Goal: Task Accomplishment & Management: Complete application form

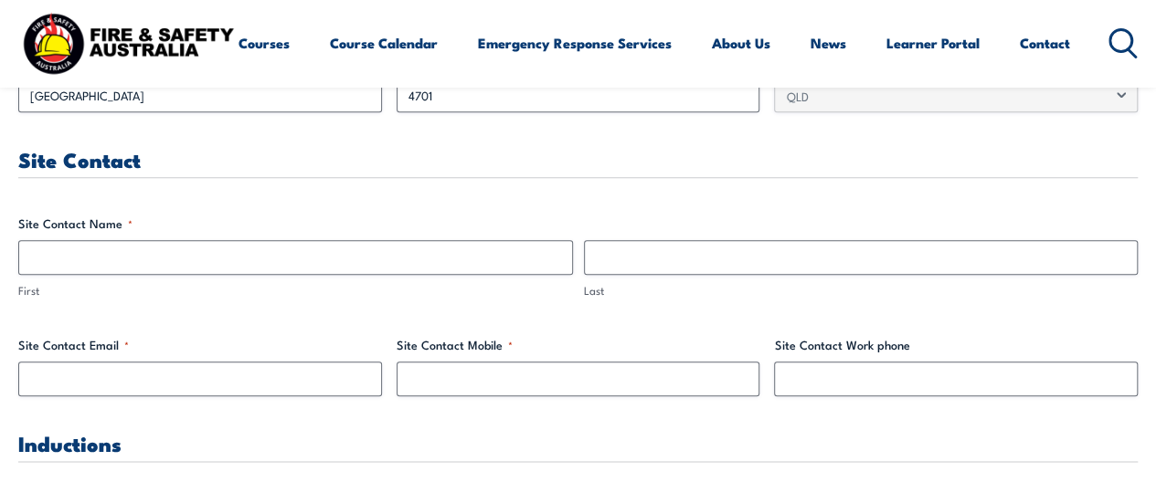
scroll to position [861, 0]
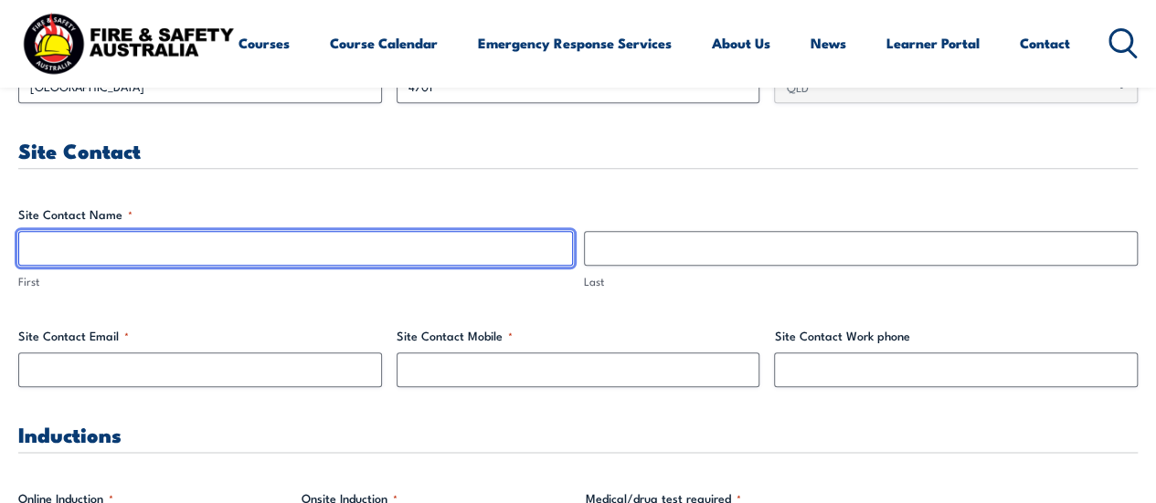
click at [420, 240] on input "First" at bounding box center [295, 248] width 555 height 35
type input "[PERSON_NAME]"
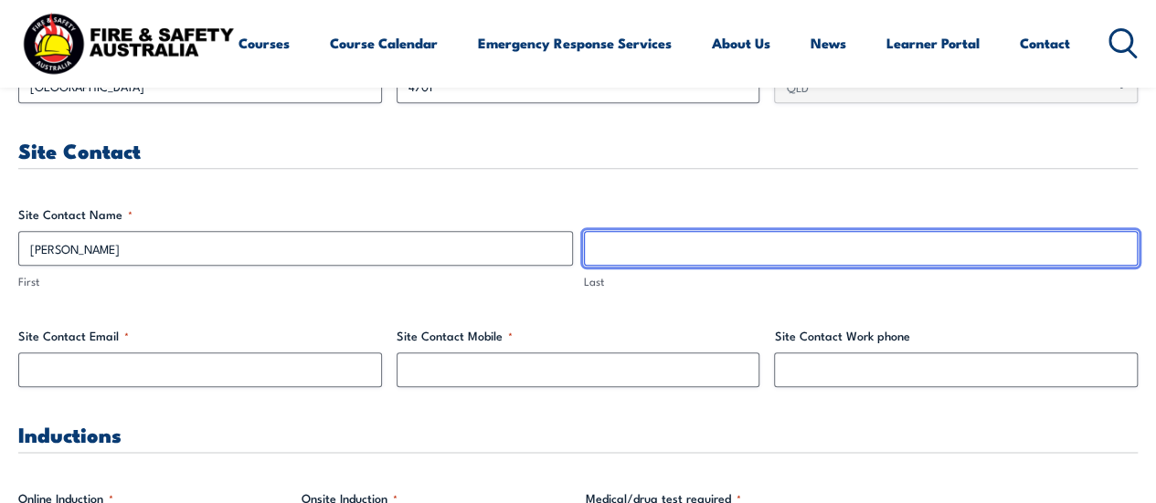
type input "[PERSON_NAME]"
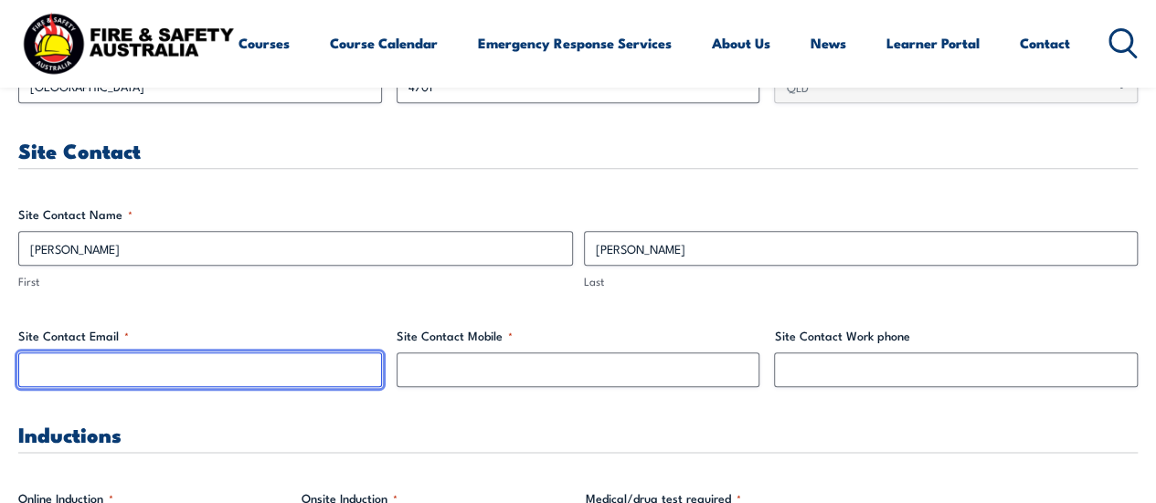
type input "[EMAIL_ADDRESS][DOMAIN_NAME]"
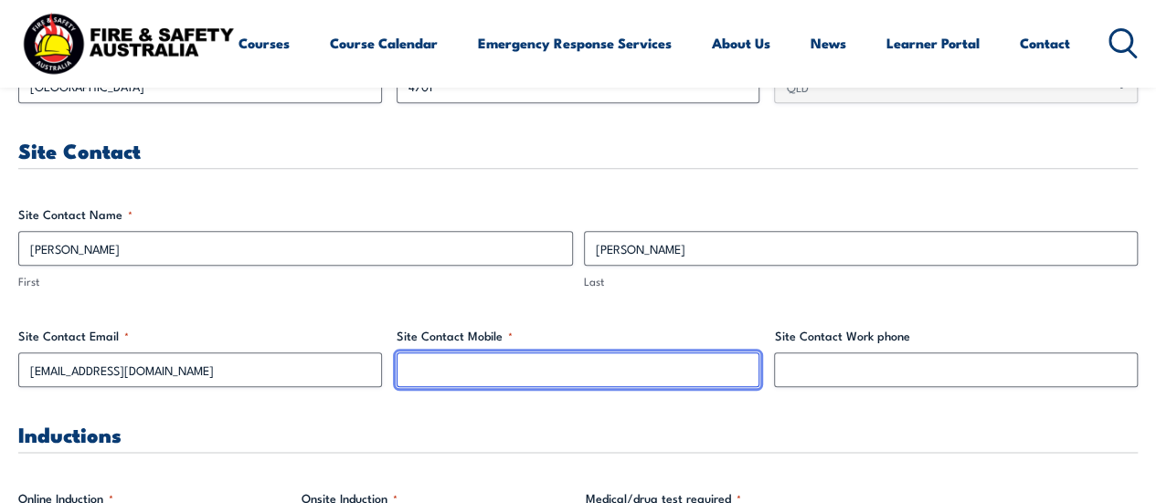
type input "0409123218"
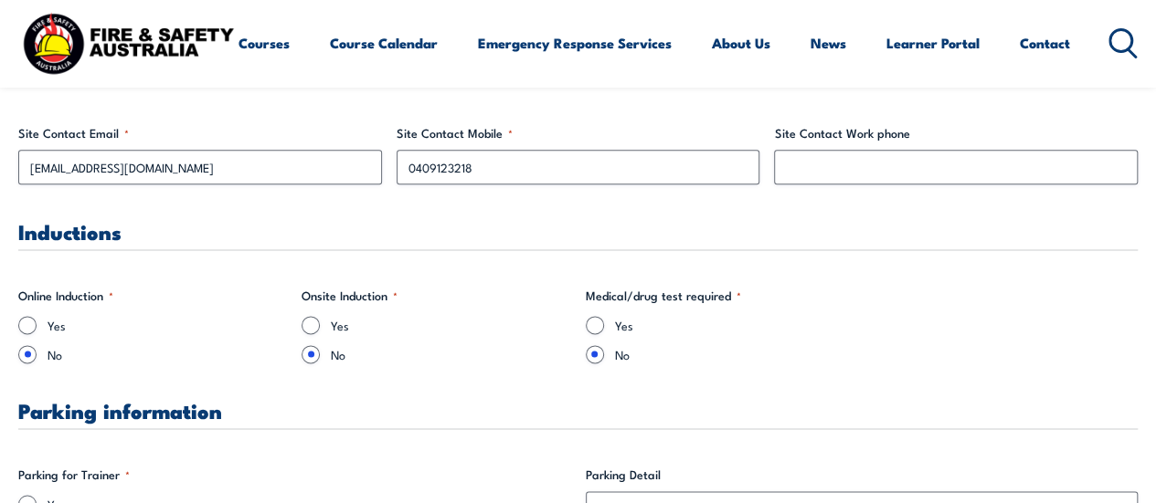
scroll to position [1098, 0]
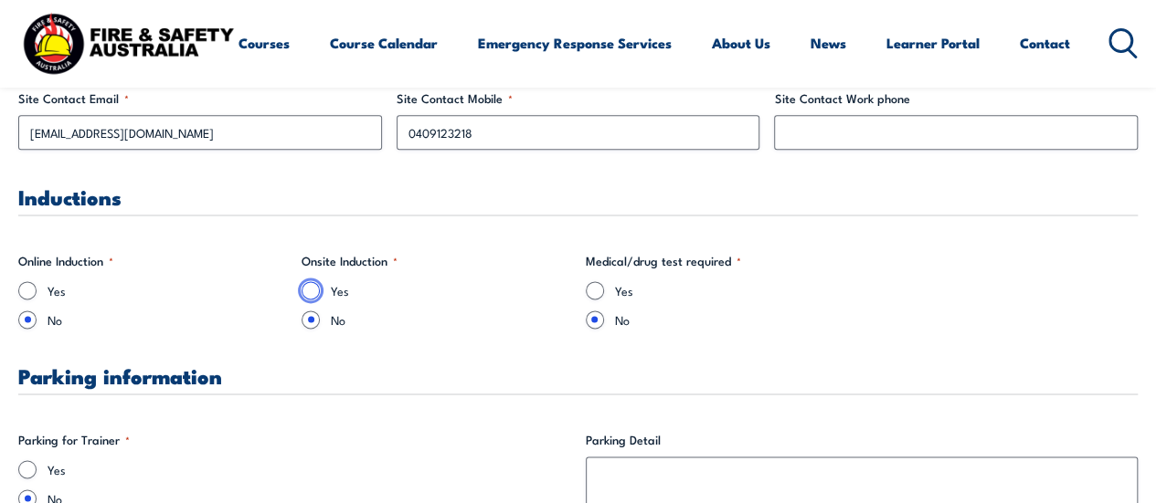
click at [316, 292] on input "Yes" at bounding box center [311, 290] width 18 height 18
radio input "true"
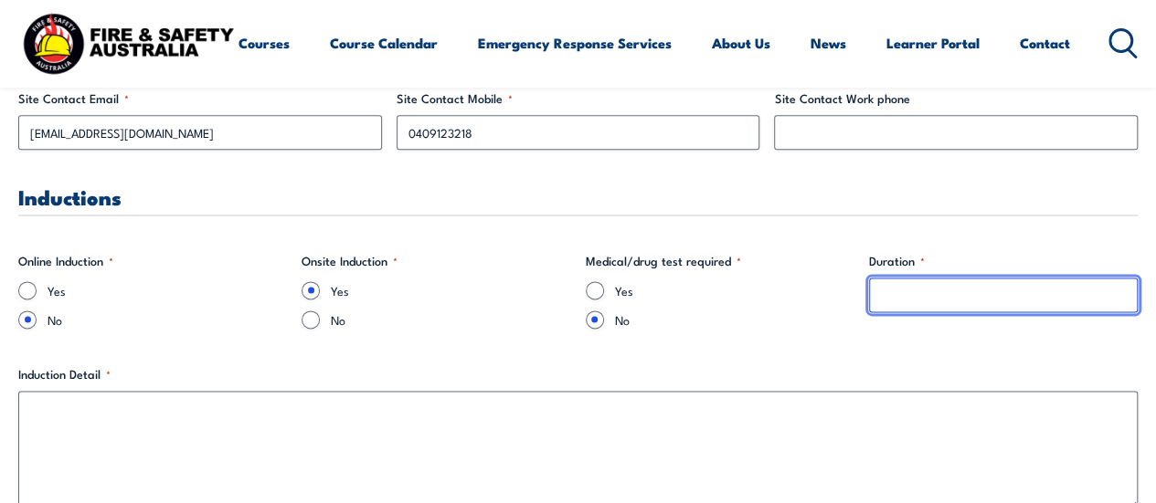
click at [960, 302] on input "Duration *" at bounding box center [1003, 295] width 269 height 35
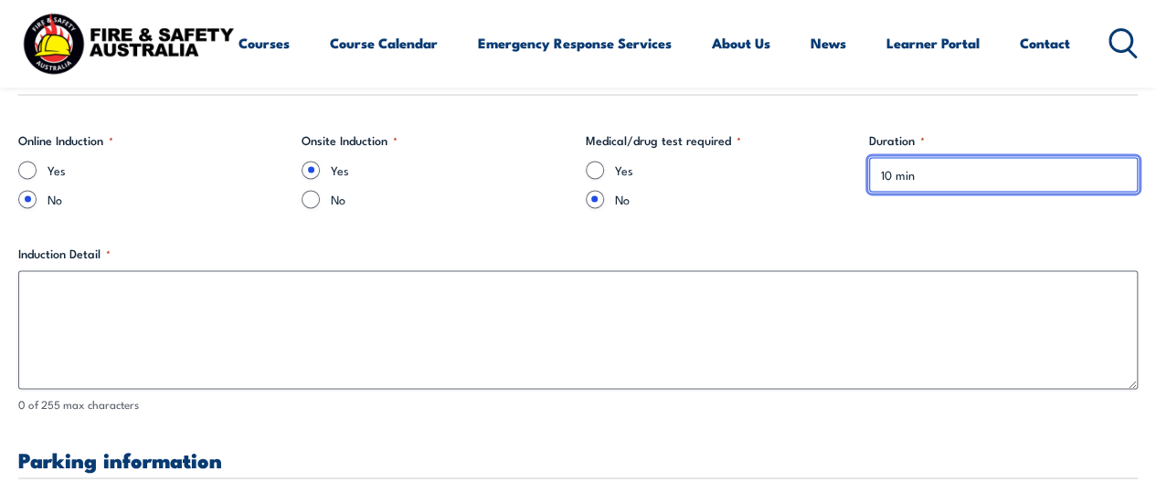
scroll to position [1254, 0]
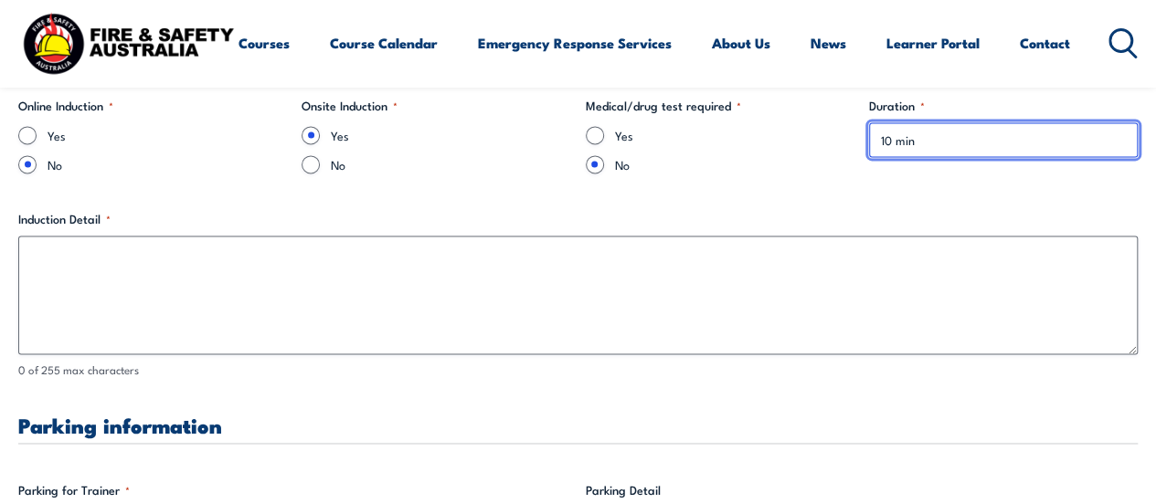
type input "10 min"
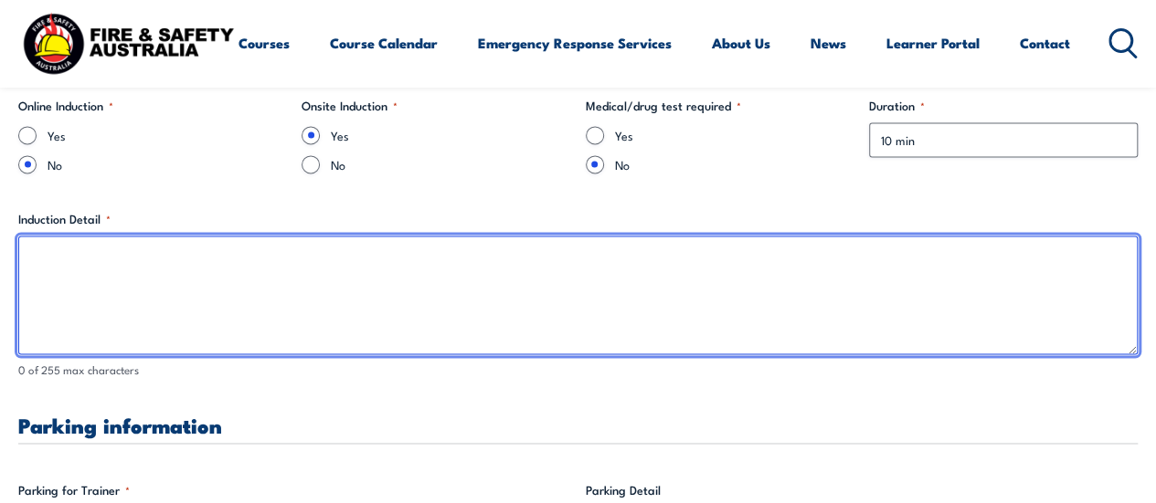
click at [372, 259] on textarea "Induction Detail *" at bounding box center [577, 295] width 1119 height 119
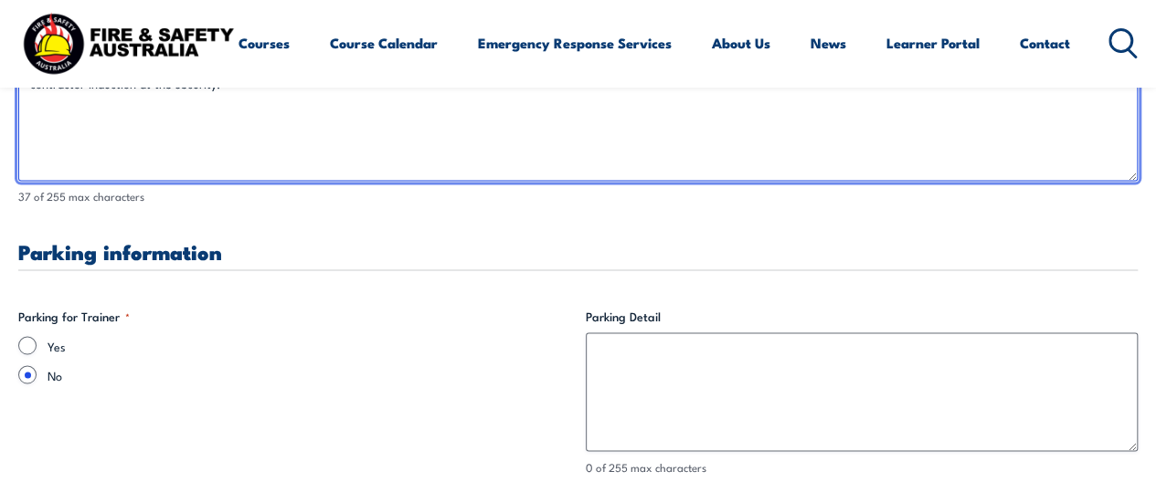
scroll to position [1436, 0]
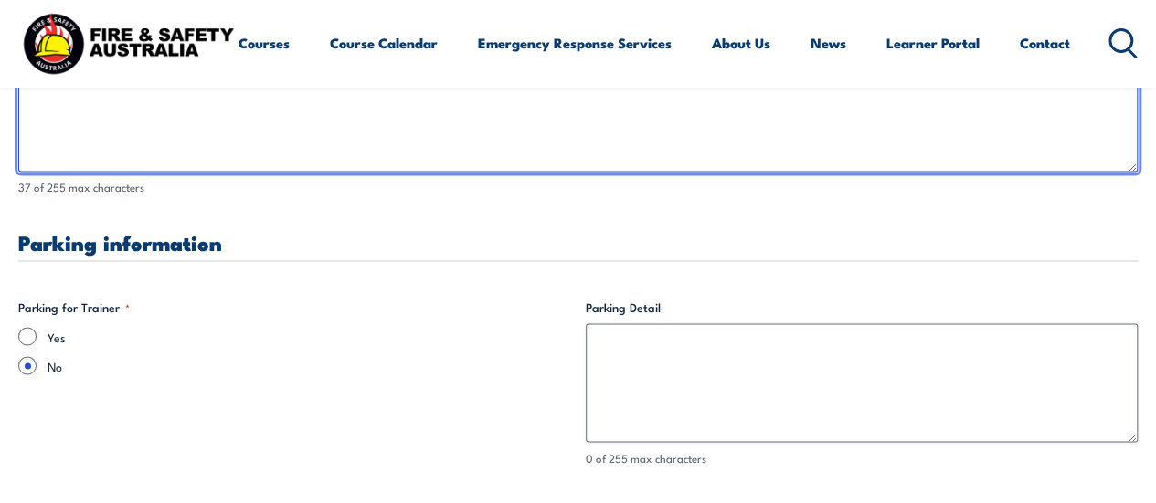
type textarea "contractor induction at the security."
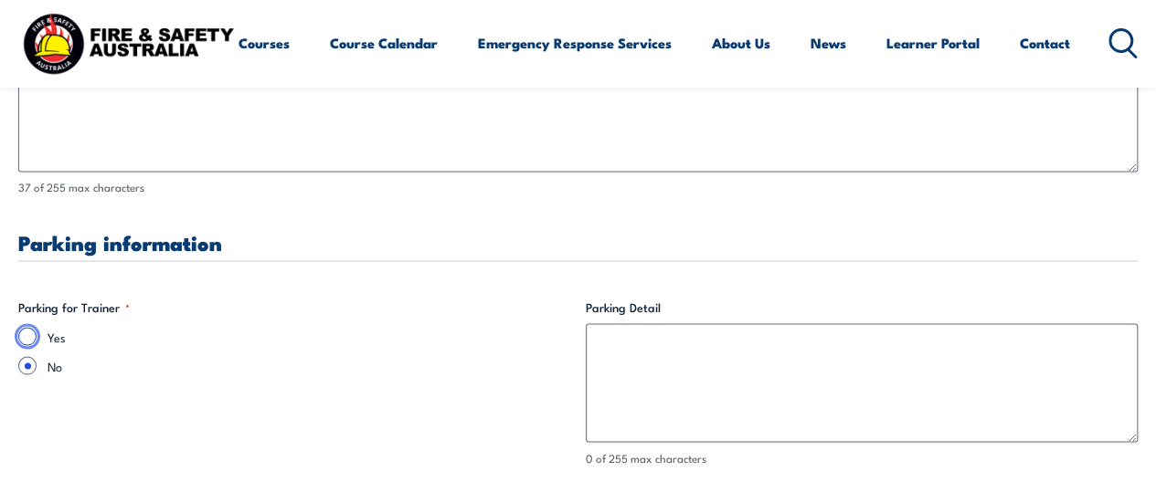
click at [27, 334] on input "Yes" at bounding box center [27, 336] width 18 height 18
radio input "true"
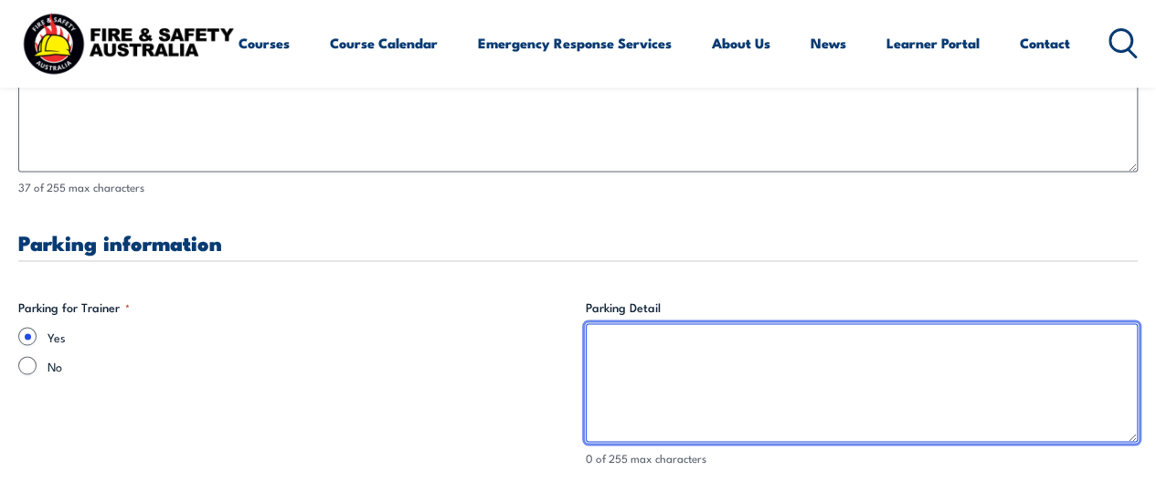
click at [648, 372] on textarea "Parking Detail" at bounding box center [862, 382] width 553 height 119
type textarea "P"
type textarea "t"
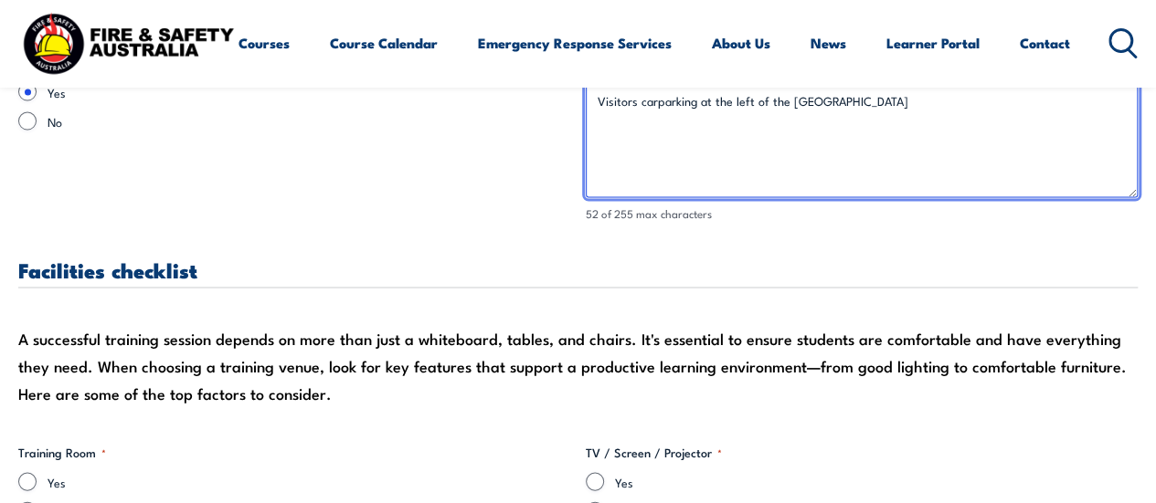
scroll to position [1913, 0]
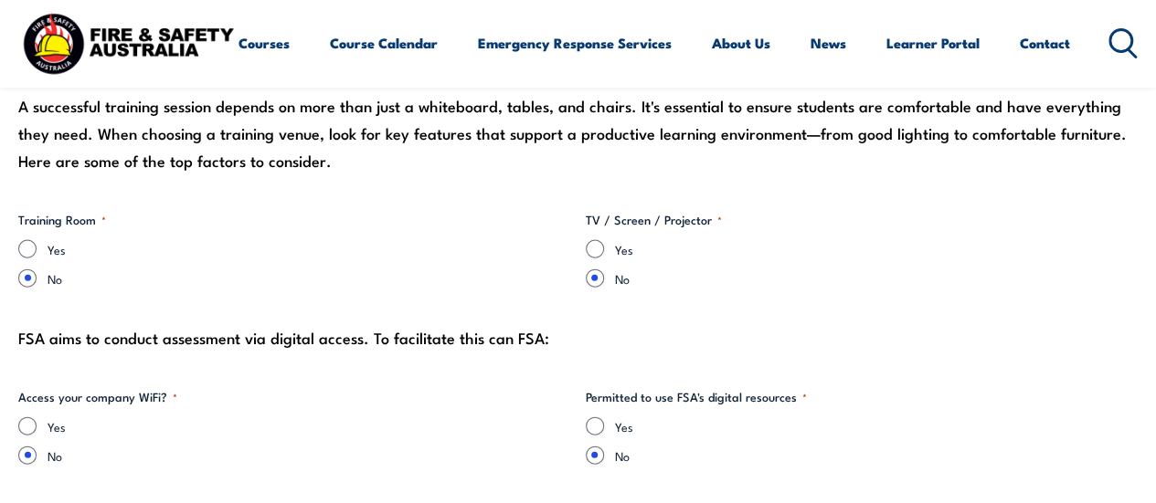
type textarea "Visitors carparking at the left of the [GEOGRAPHIC_DATA]"
click at [29, 248] on input "Yes" at bounding box center [27, 249] width 18 height 18
radio input "true"
click at [598, 249] on input "Yes" at bounding box center [595, 249] width 18 height 18
radio input "true"
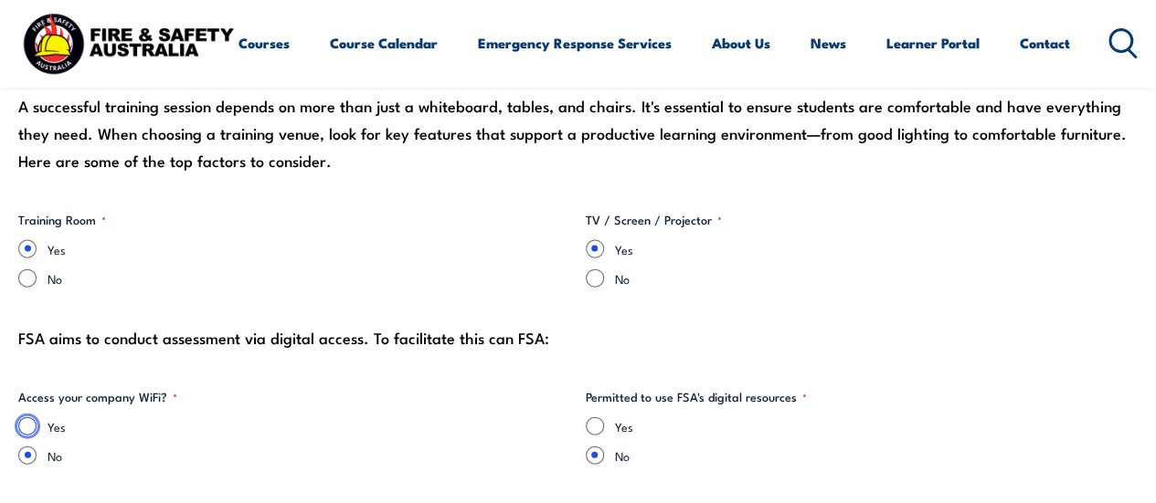
click at [25, 424] on input "Yes" at bounding box center [27, 427] width 18 height 18
radio input "true"
click at [594, 428] on input "Yes" at bounding box center [595, 427] width 18 height 18
radio input "true"
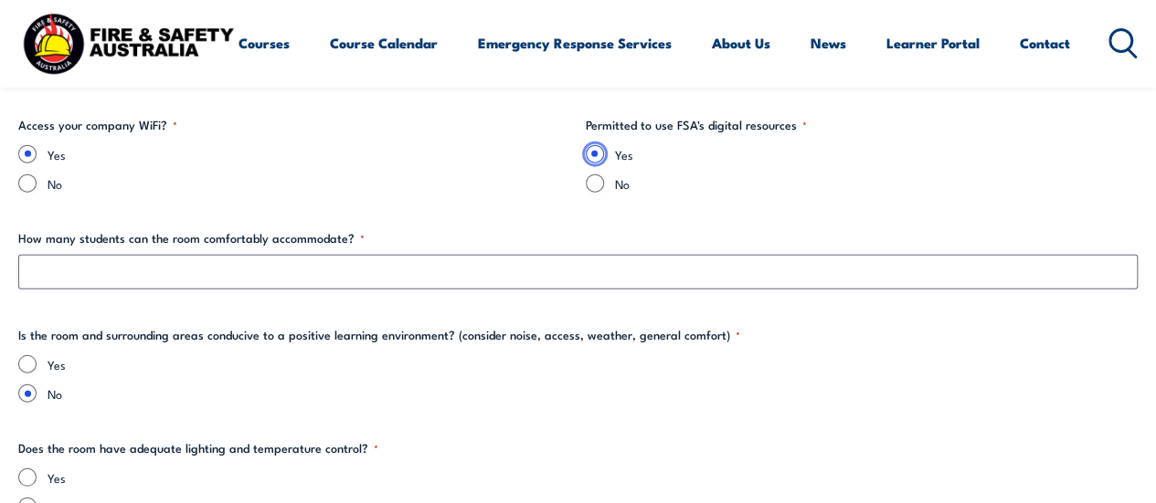
scroll to position [2206, 0]
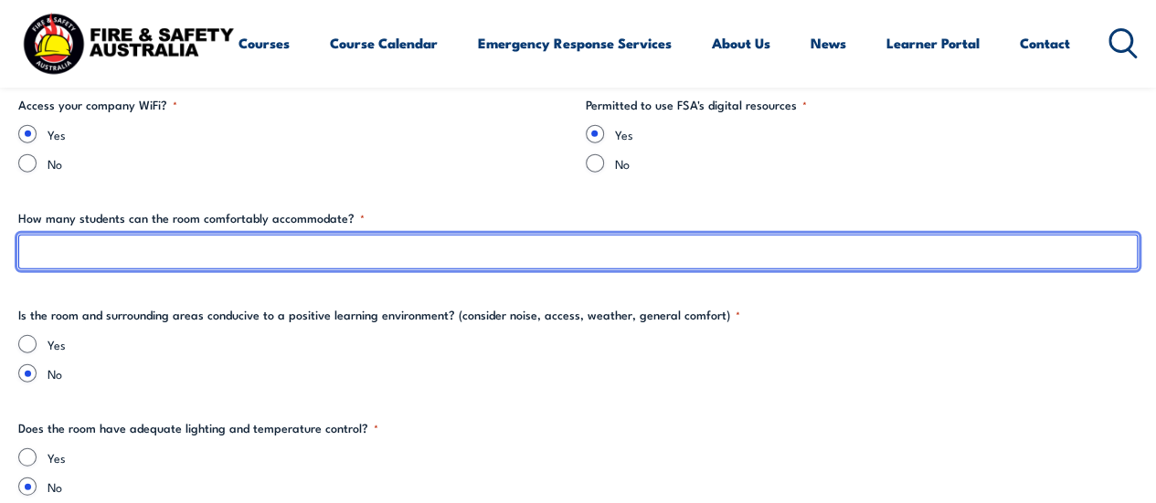
click at [487, 261] on input "How many students can the room comfortably accommodate? *" at bounding box center [577, 252] width 1119 height 35
type input "30"
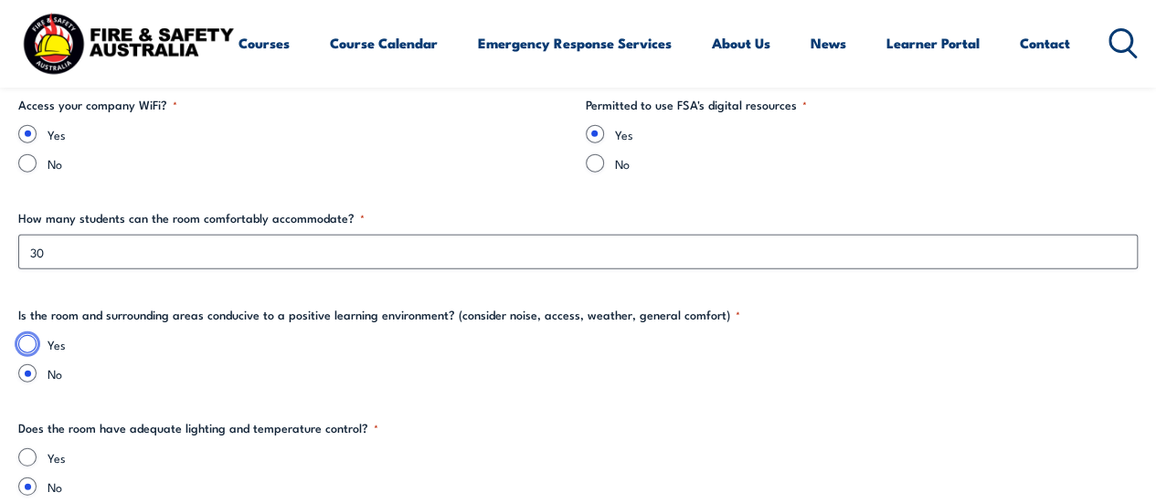
click at [26, 336] on input "Yes" at bounding box center [27, 344] width 18 height 18
radio input "true"
click at [29, 451] on input "Yes" at bounding box center [27, 458] width 18 height 18
radio input "true"
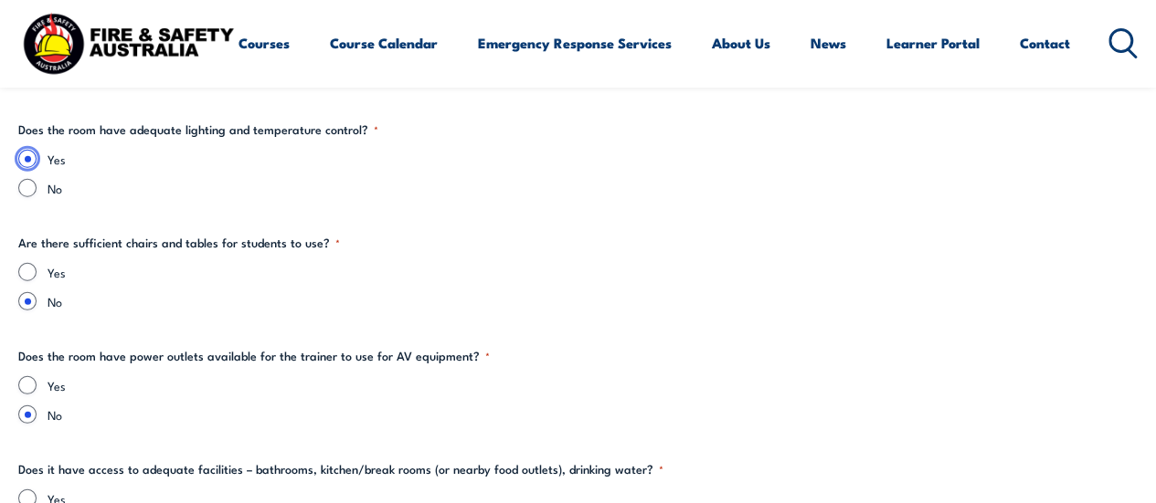
scroll to position [2513, 0]
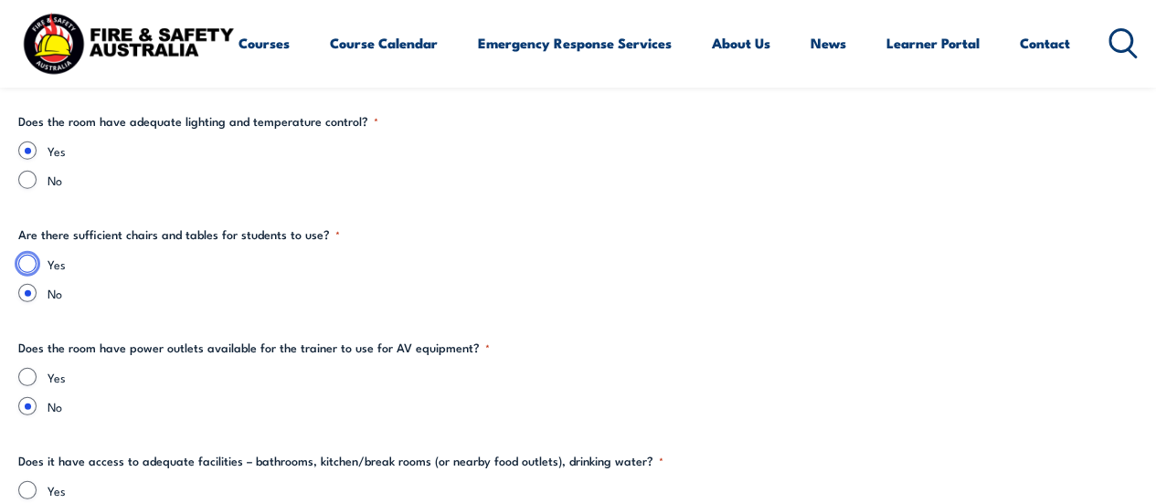
click at [28, 264] on input "Yes" at bounding box center [27, 264] width 18 height 18
radio input "true"
click at [27, 374] on input "Yes" at bounding box center [27, 377] width 18 height 18
radio input "true"
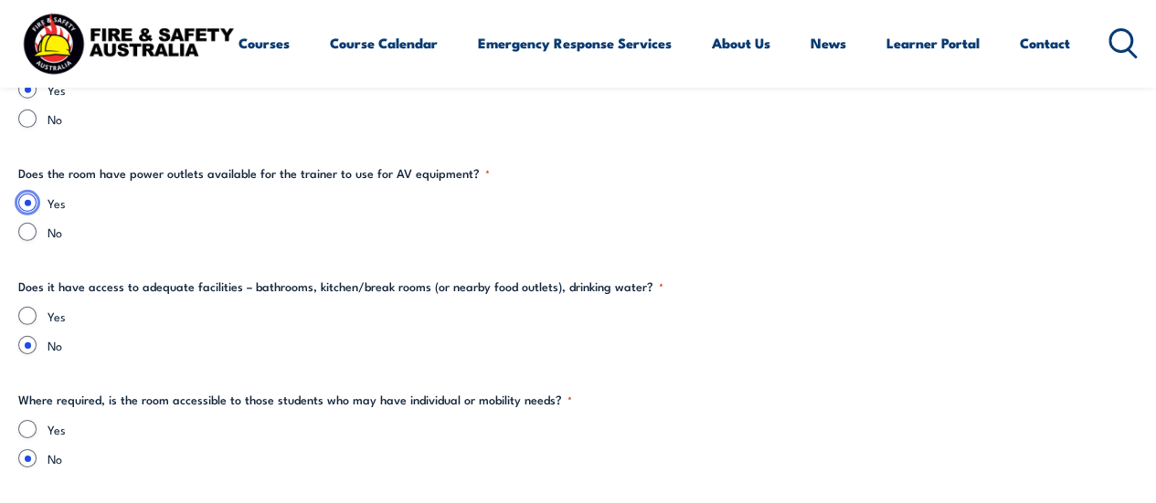
scroll to position [2767, 0]
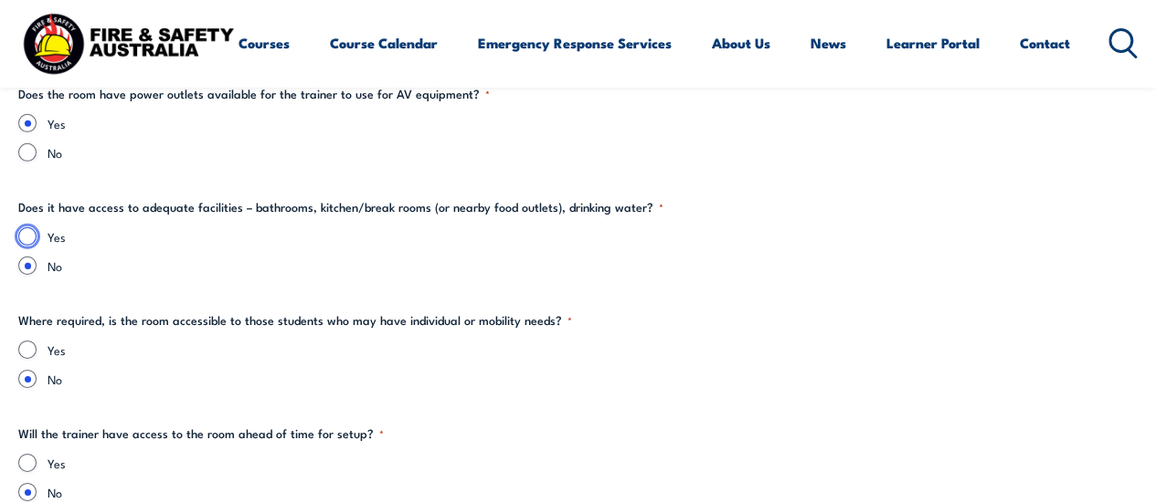
click at [26, 235] on input "Yes" at bounding box center [27, 236] width 18 height 18
radio input "true"
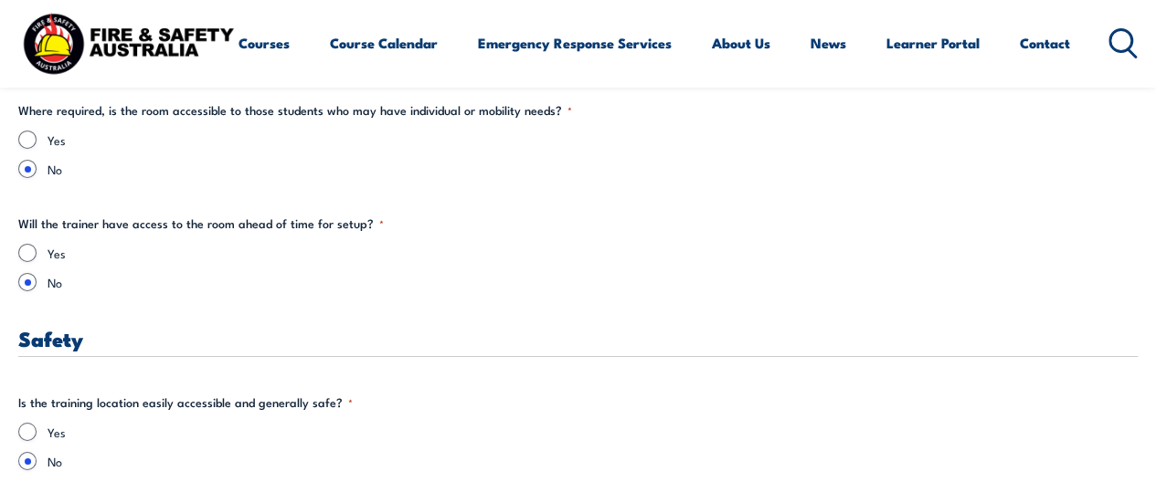
scroll to position [3030, 0]
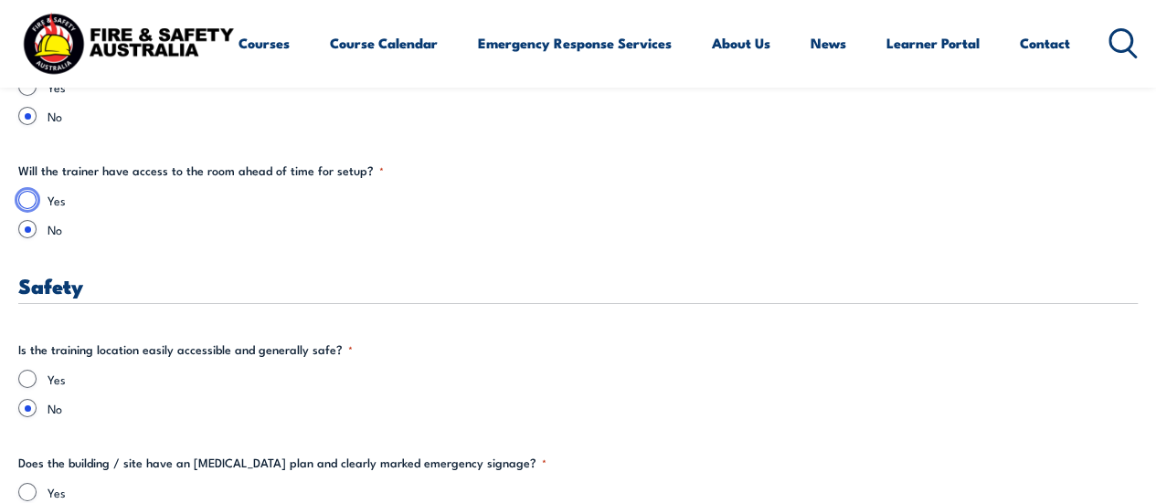
click at [30, 195] on input "Yes" at bounding box center [27, 200] width 18 height 18
radio input "true"
click at [26, 379] on input "Yes" at bounding box center [27, 379] width 18 height 18
radio input "true"
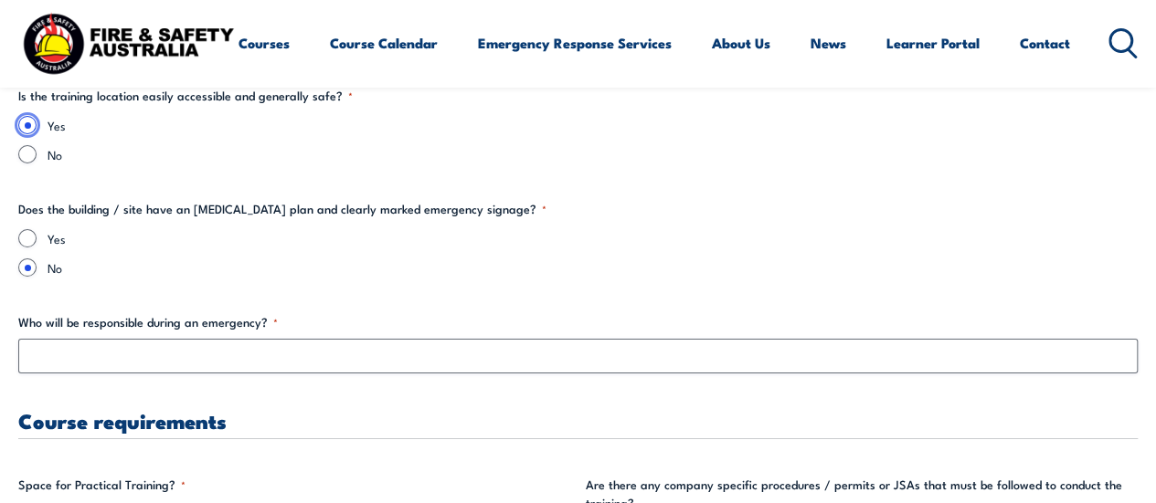
scroll to position [3293, 0]
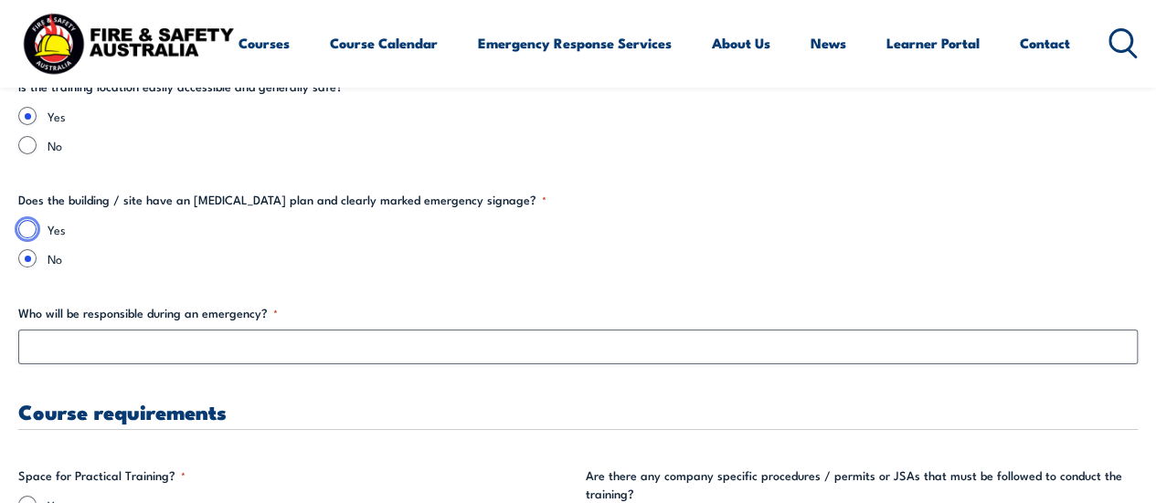
click at [26, 229] on input "Yes" at bounding box center [27, 229] width 18 height 18
radio input "true"
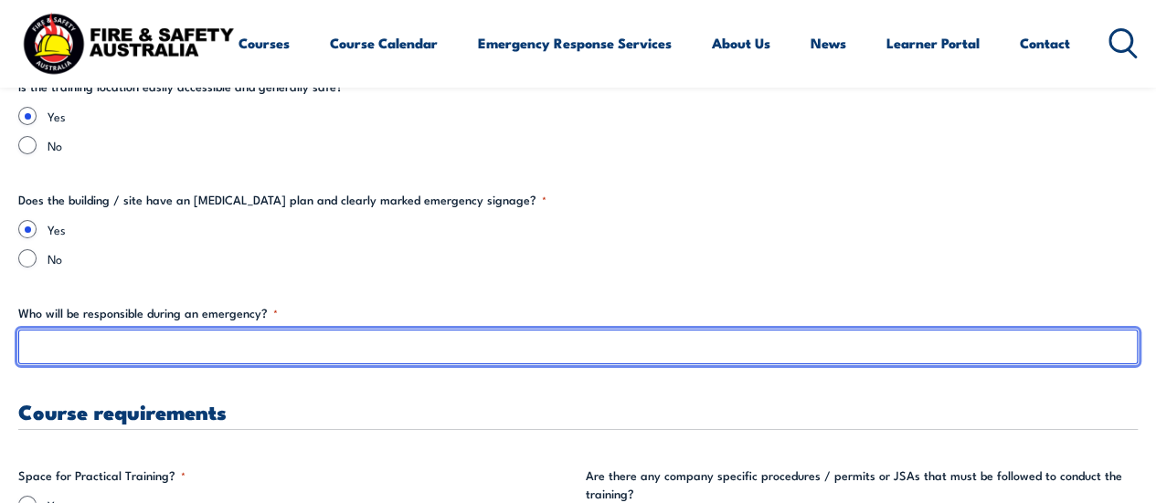
click at [577, 352] on input "Who will be responsible during an emergency? *" at bounding box center [577, 347] width 1119 height 35
type input "R"
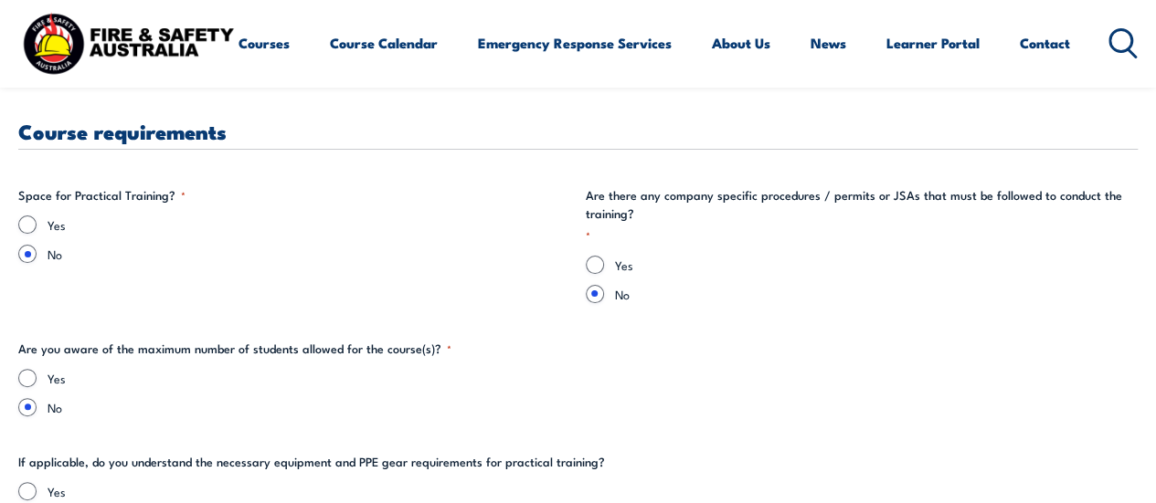
scroll to position [3565, 0]
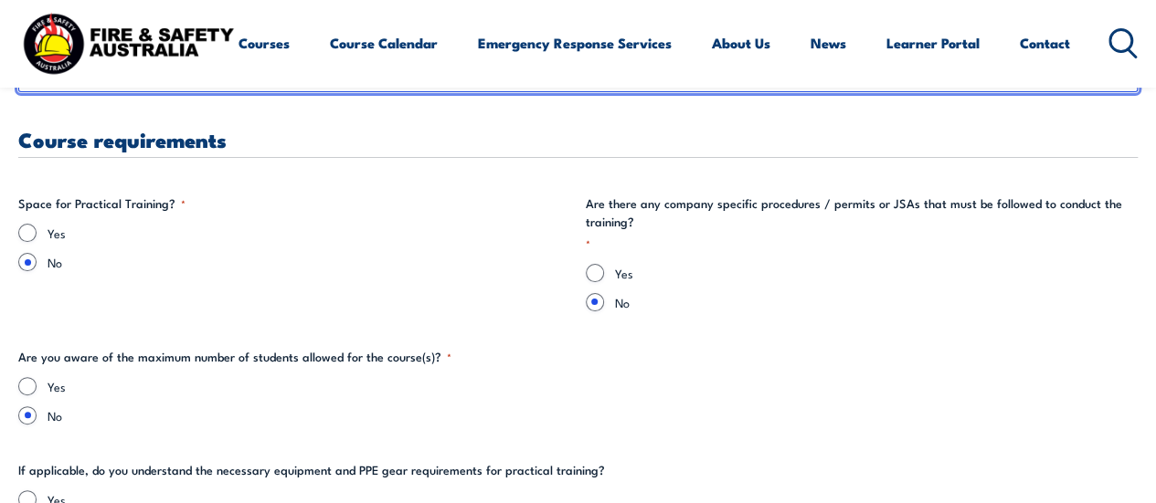
type input "[PERSON_NAME]"
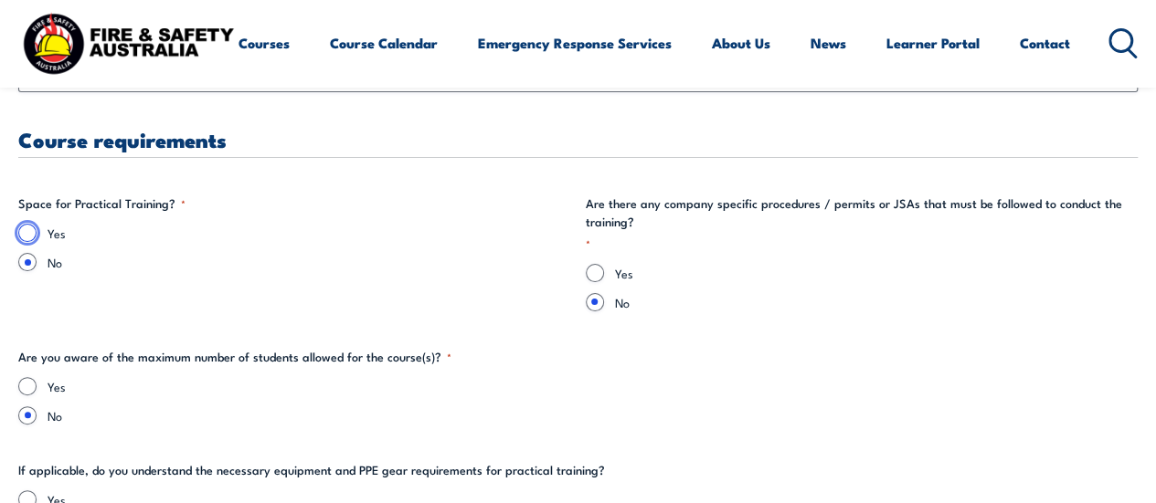
click at [31, 229] on input "Yes" at bounding box center [27, 233] width 18 height 18
radio input "true"
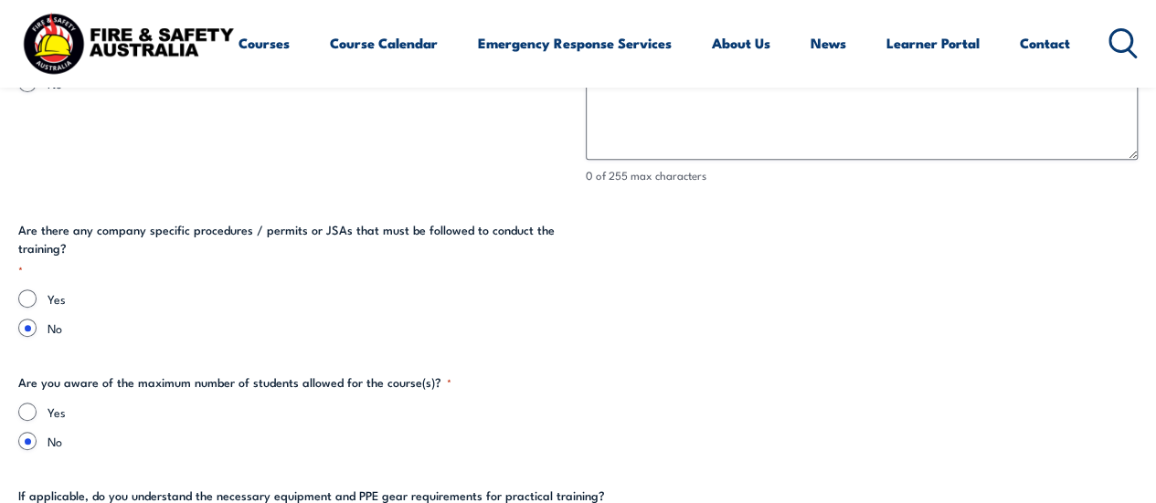
scroll to position [3753, 0]
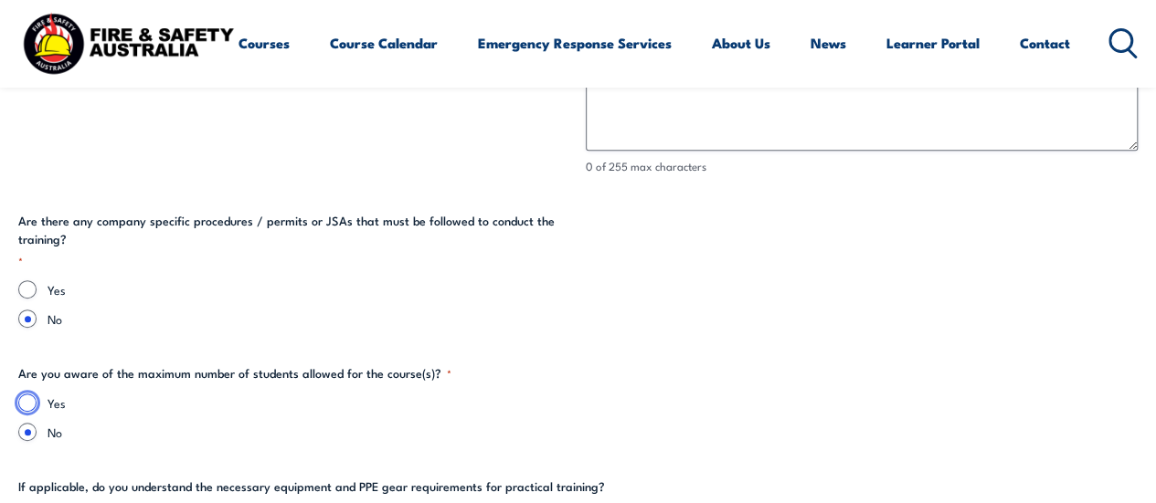
click at [29, 401] on input "Yes" at bounding box center [27, 403] width 18 height 18
radio input "true"
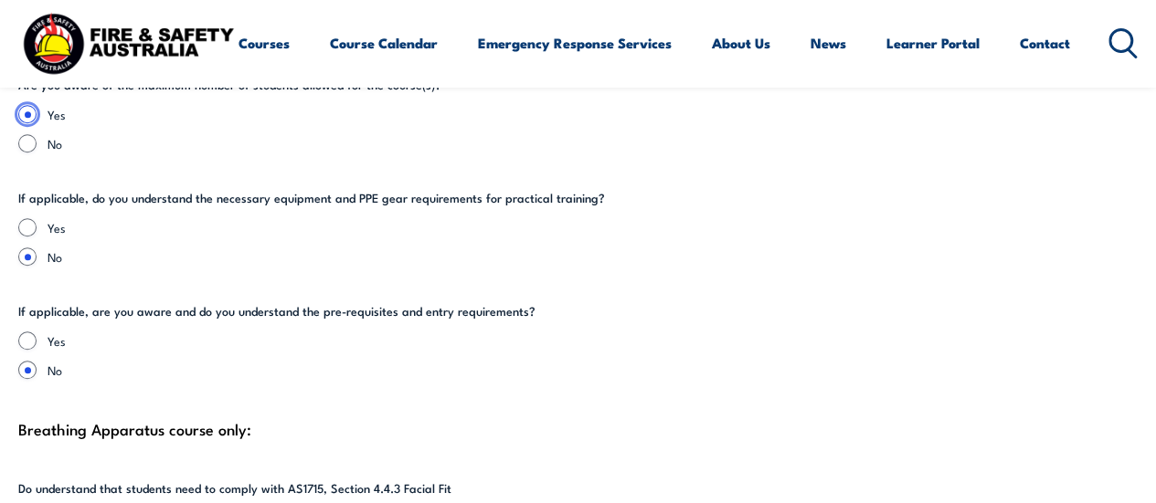
scroll to position [4088, 0]
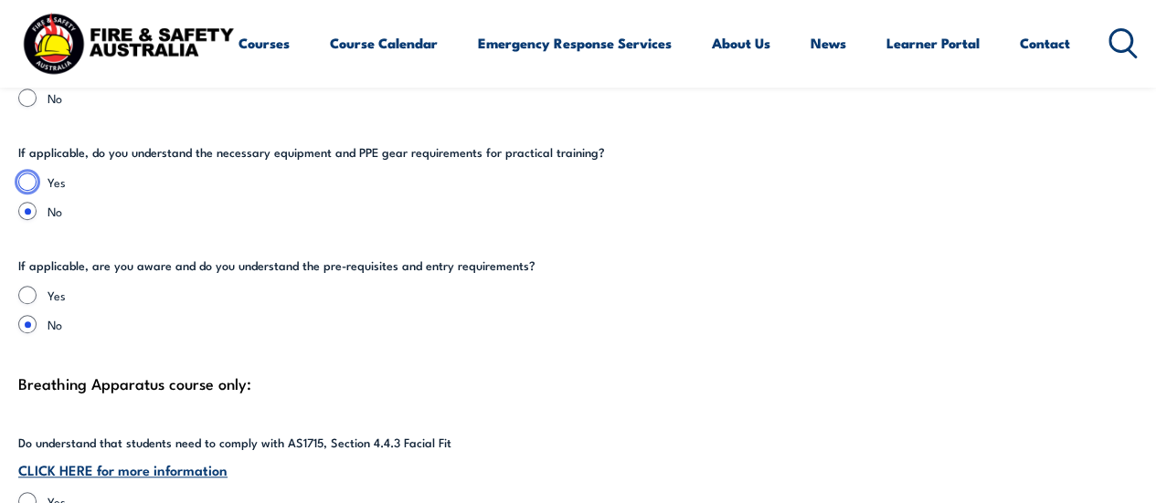
click at [26, 175] on input "Yes" at bounding box center [27, 182] width 18 height 18
radio input "true"
click at [29, 292] on input "Yes" at bounding box center [27, 295] width 18 height 18
radio input "true"
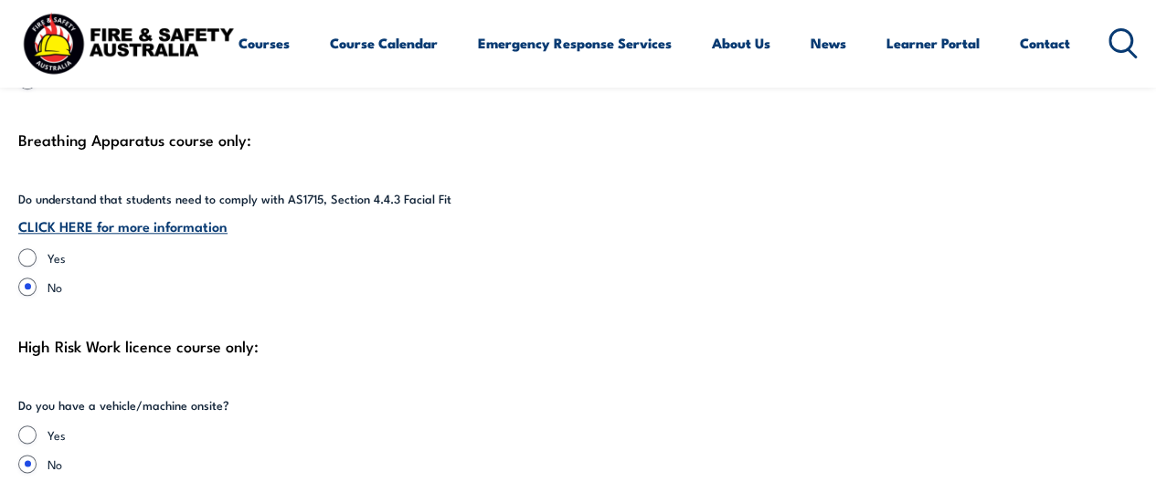
scroll to position [4341, 0]
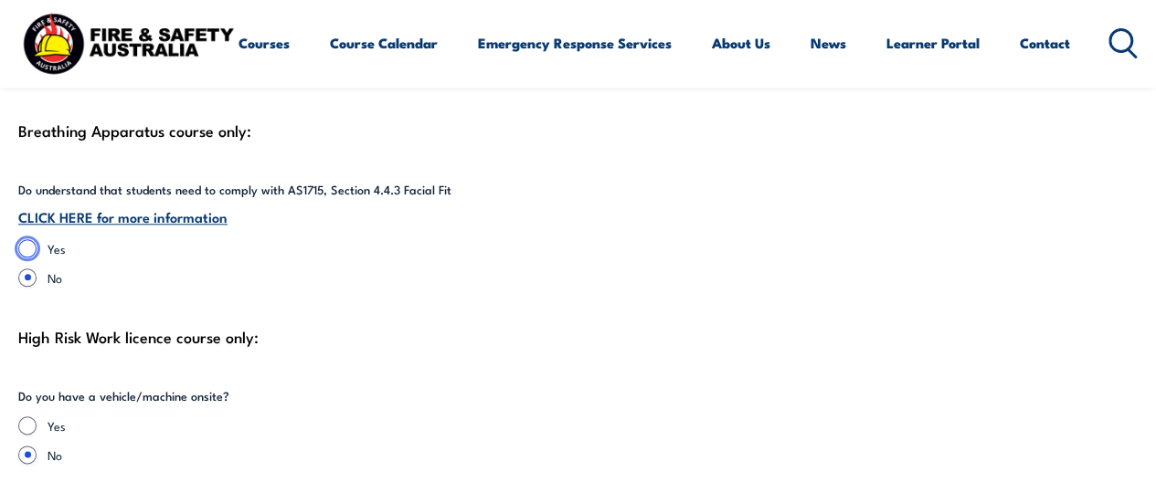
click at [26, 246] on input "Yes" at bounding box center [27, 248] width 18 height 18
radio input "true"
click at [34, 420] on input "Yes" at bounding box center [27, 426] width 18 height 18
radio input "true"
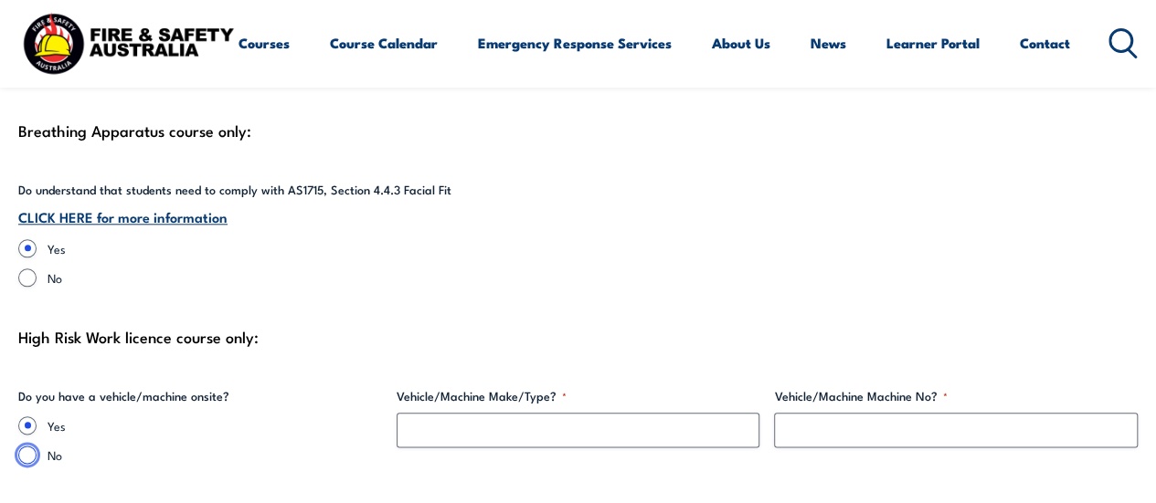
click at [27, 453] on input "No" at bounding box center [27, 455] width 18 height 18
radio input "true"
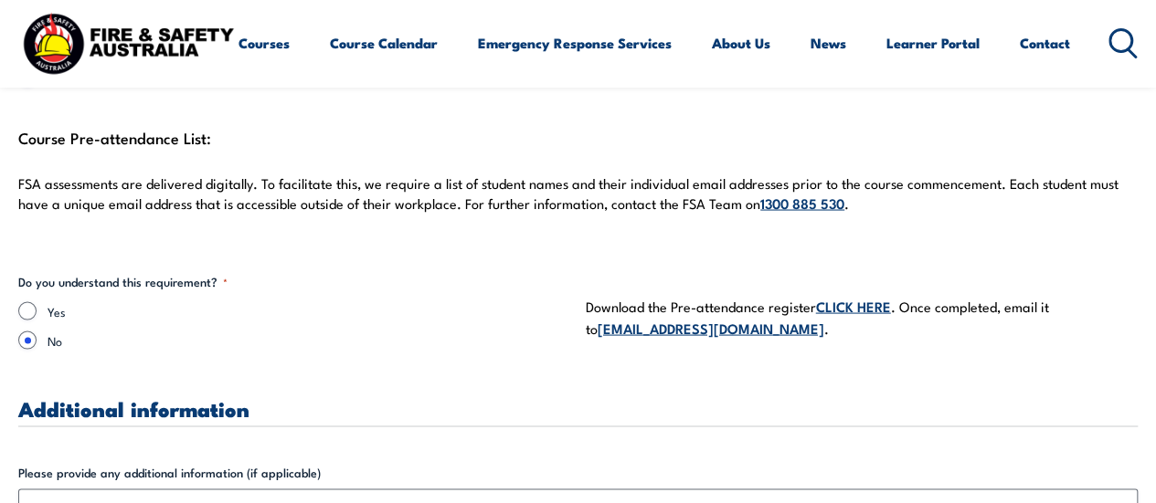
scroll to position [5158, 0]
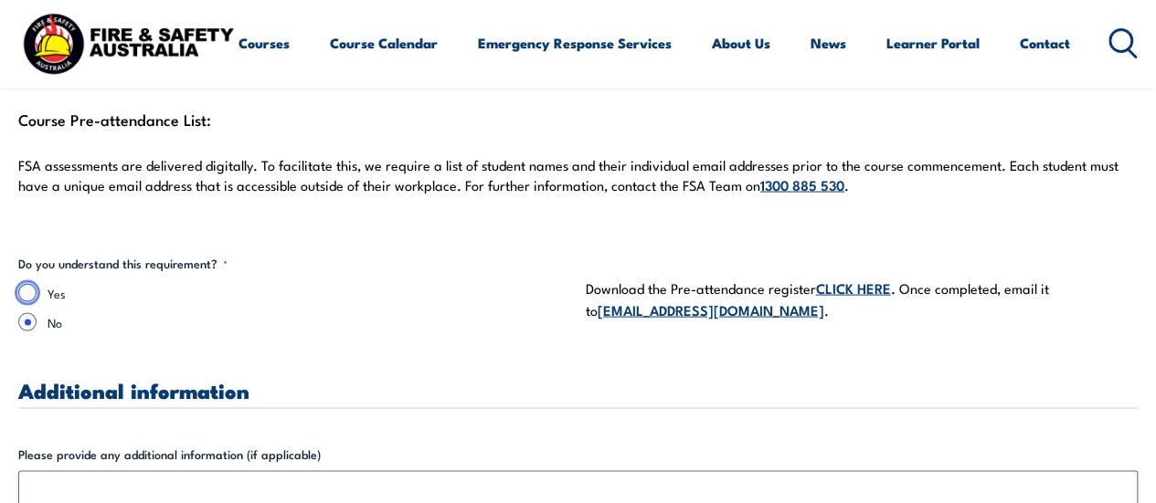
click at [29, 290] on input "Yes" at bounding box center [27, 292] width 18 height 18
radio input "true"
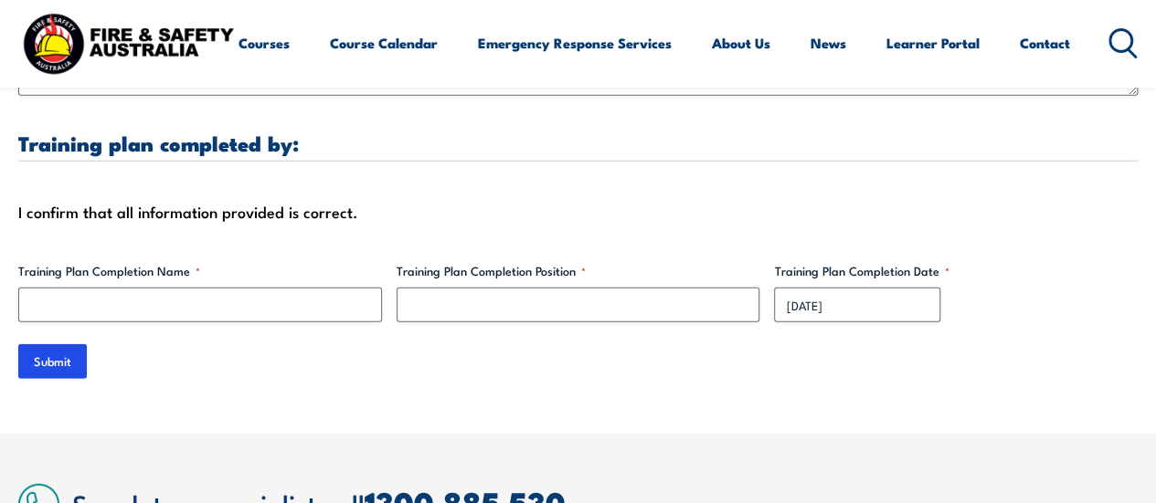
scroll to position [5833, 0]
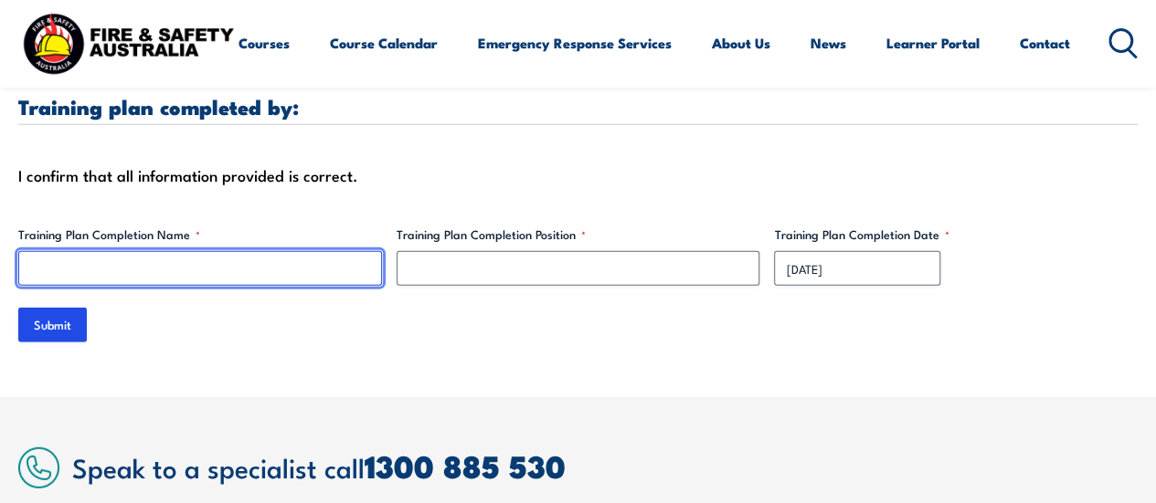
click at [234, 251] on input "Training Plan Completion Name *" at bounding box center [200, 268] width 364 height 35
type input "[PERSON_NAME]"
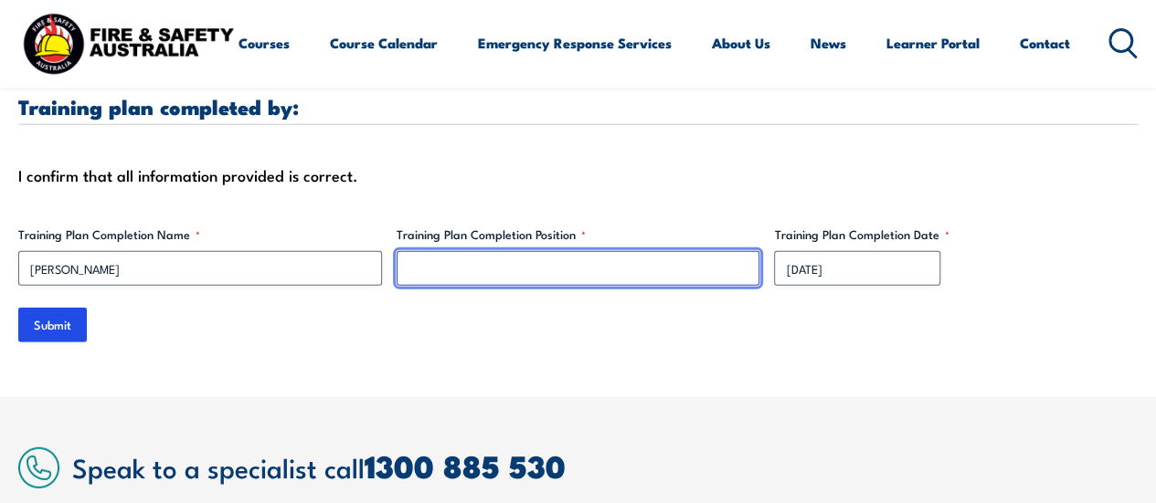
click at [561, 259] on input "Training Plan Completion Position *" at bounding box center [579, 268] width 364 height 35
type input "Training Manager"
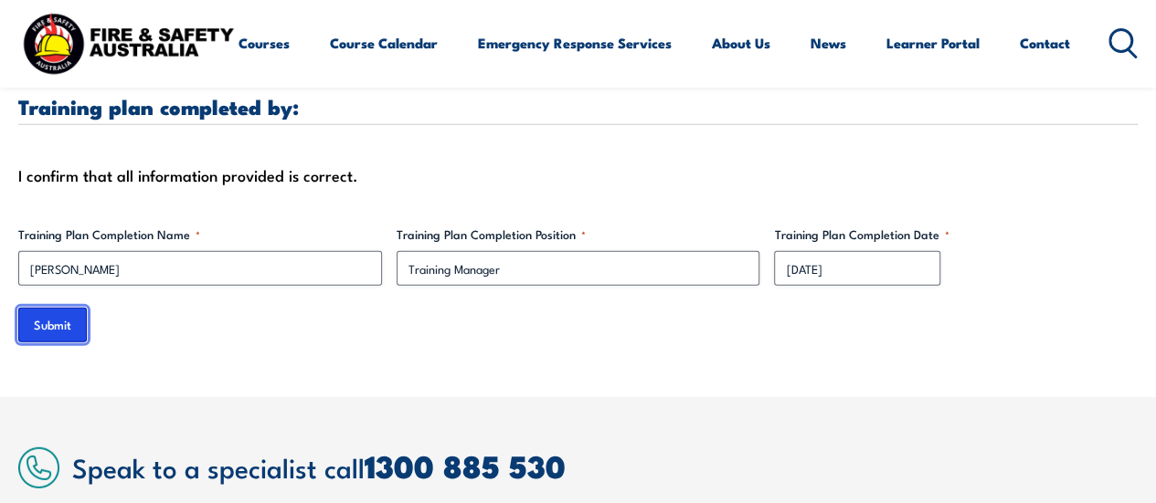
click at [51, 321] on input "Submit" at bounding box center [52, 325] width 69 height 35
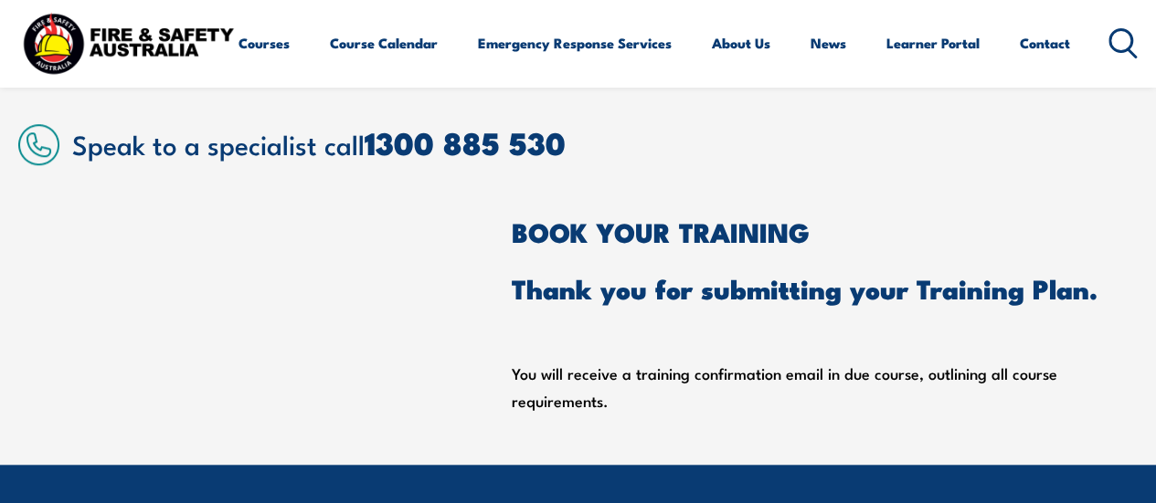
scroll to position [608, 0]
